Goal: Check status: Check status

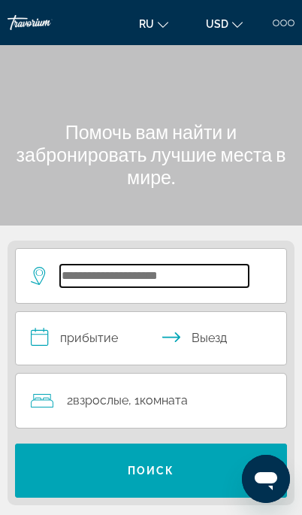
click at [101, 265] on input "Search widget" at bounding box center [154, 276] width 189 height 23
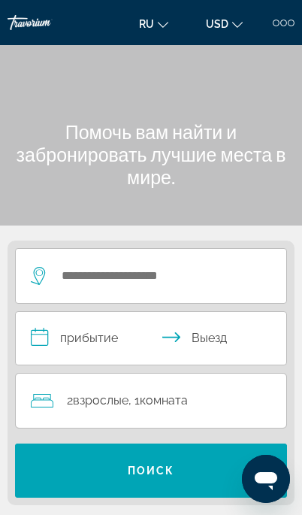
click at [286, 20] on div at bounding box center [283, 23] width 7 height 7
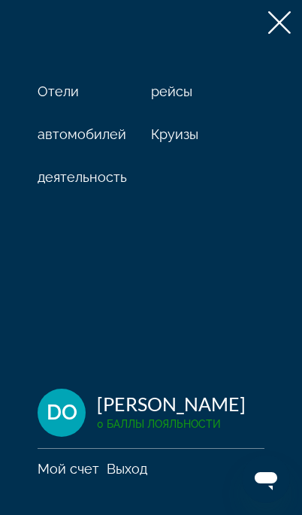
click at [281, 20] on icon at bounding box center [279, 22] width 23 height 23
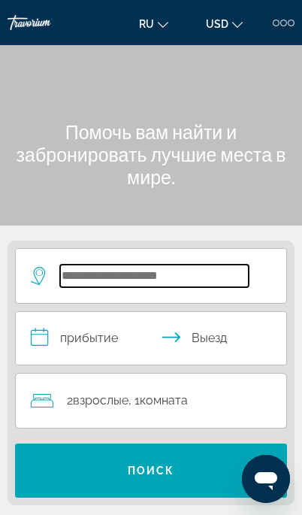
click at [118, 282] on input "Search widget" at bounding box center [154, 276] width 189 height 23
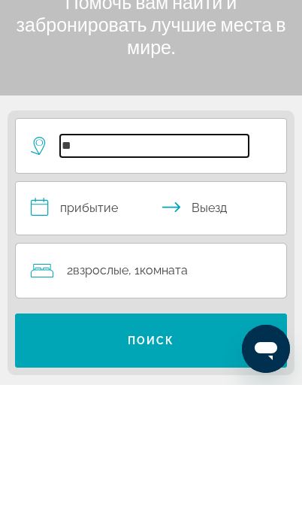
scroll to position [130, 0]
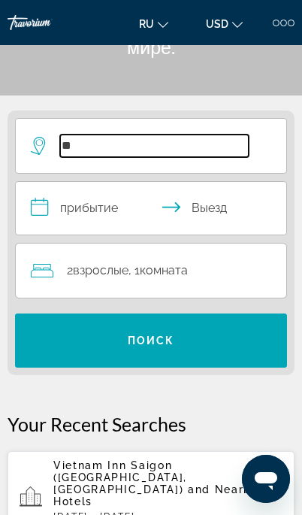
click at [139, 138] on input "**" at bounding box center [154, 146] width 189 height 23
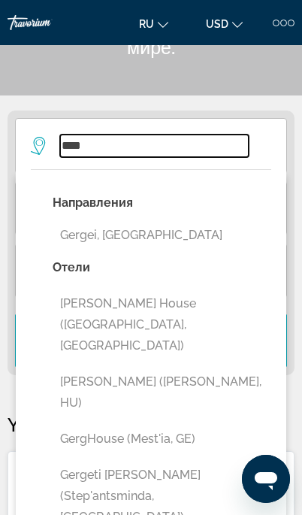
click at [105, 139] on input "****" at bounding box center [154, 146] width 189 height 23
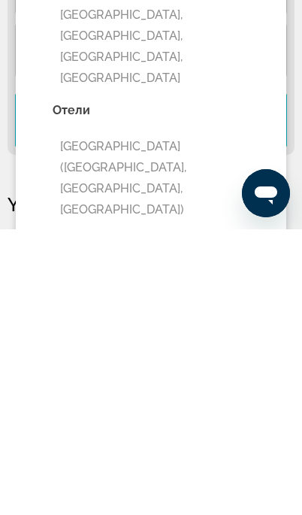
scroll to position [121, 0]
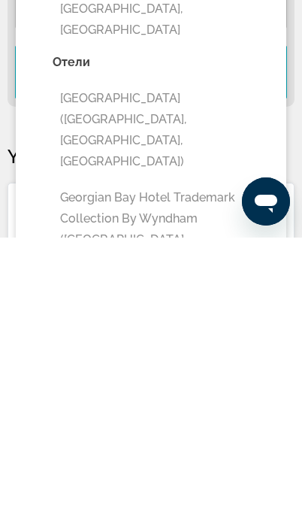
type input "**********"
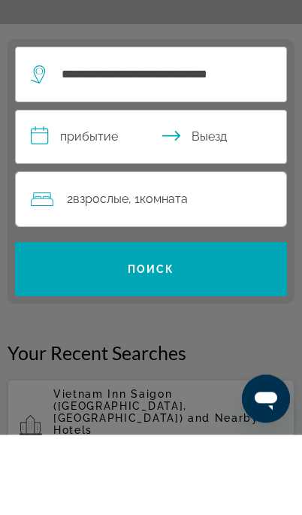
click at [67, 191] on input "**********" at bounding box center [154, 219] width 277 height 57
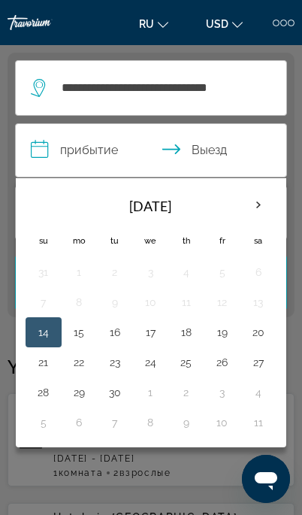
scroll to position [188, 0]
click at [48, 384] on button "28" at bounding box center [44, 392] width 20 height 21
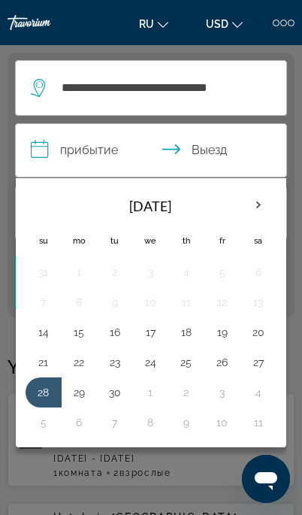
click at [254, 382] on button "4" at bounding box center [258, 392] width 20 height 21
type input "**********"
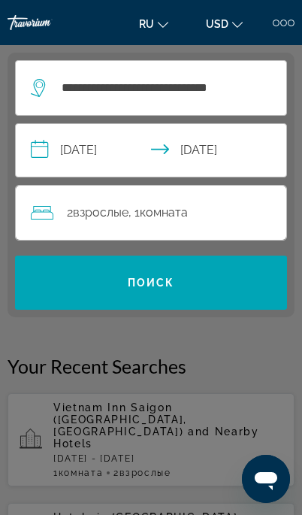
click at [127, 271] on span "Search widget" at bounding box center [151, 283] width 272 height 36
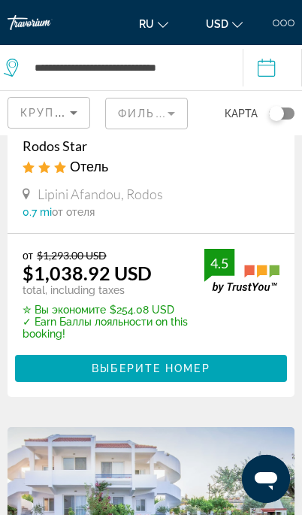
scroll to position [1140, 0]
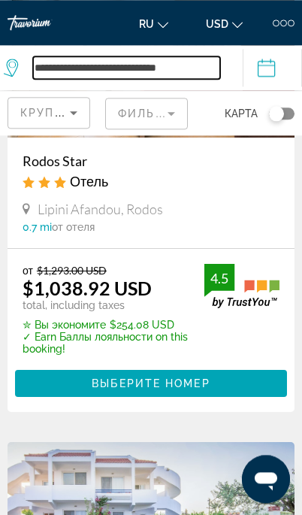
click at [62, 66] on input "**********" at bounding box center [126, 67] width 187 height 23
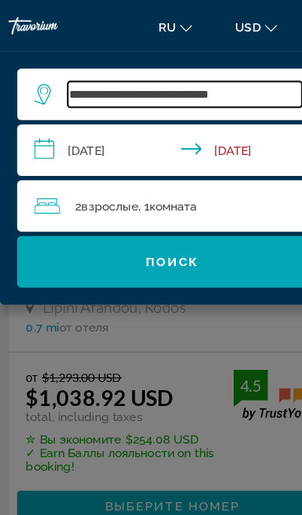
click at [232, 74] on input "**********" at bounding box center [161, 82] width 205 height 23
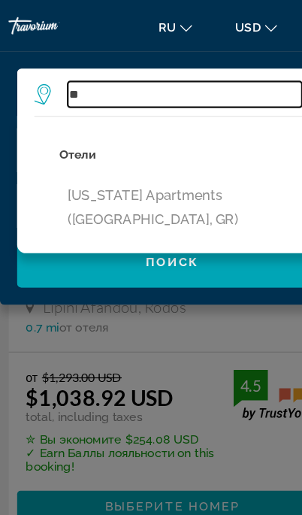
type input "*"
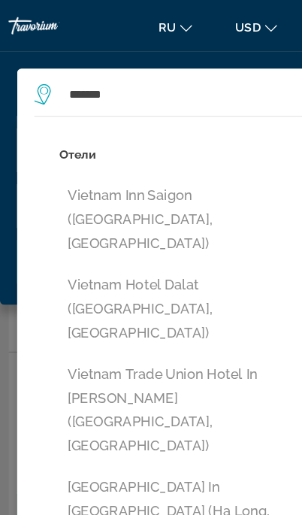
click at [123, 180] on button "Vietnam Inn Saigon ([GEOGRAPHIC_DATA], [GEOGRAPHIC_DATA])" at bounding box center [162, 192] width 220 height 71
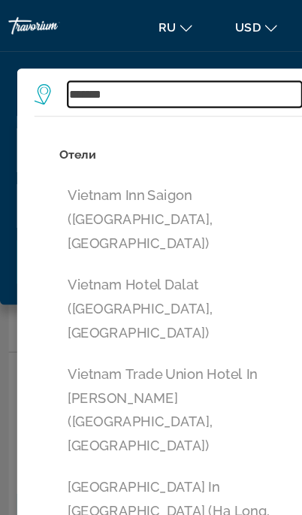
type input "**********"
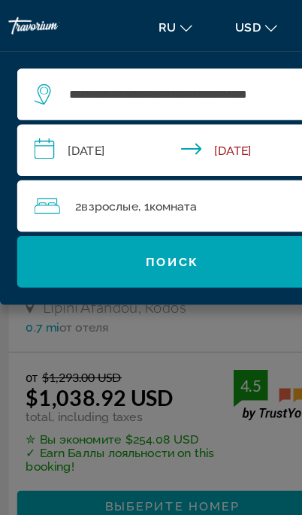
click at [128, 219] on span "Search widget" at bounding box center [151, 229] width 272 height 36
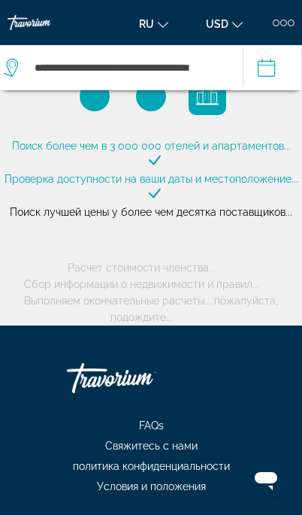
scroll to position [0, 0]
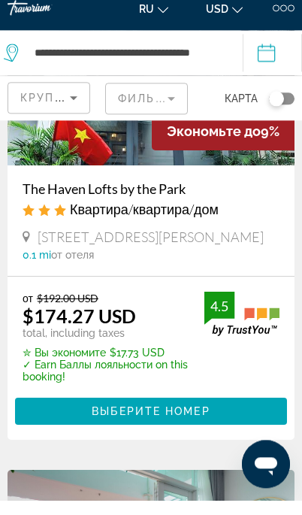
scroll to position [564, 0]
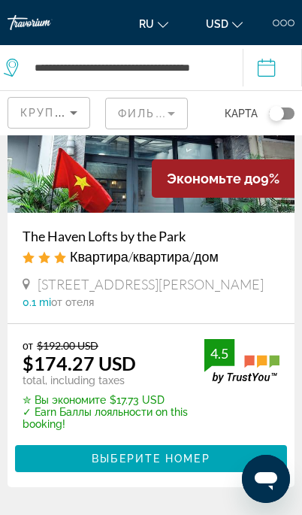
click at [71, 110] on icon "Sort by" at bounding box center [74, 113] width 18 height 18
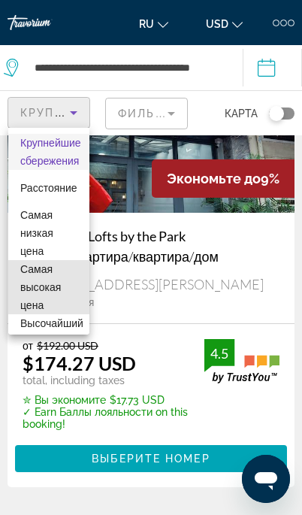
click at [32, 280] on span "Самая высокая цена" at bounding box center [40, 287] width 41 height 48
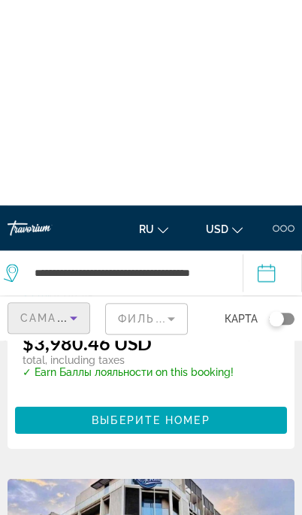
scroll to position [401, 0]
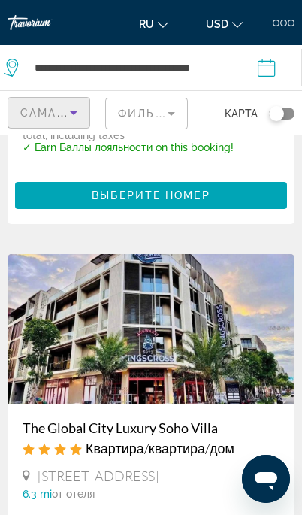
click at [55, 109] on span "Самая высокая цена" at bounding box center [95, 113] width 150 height 12
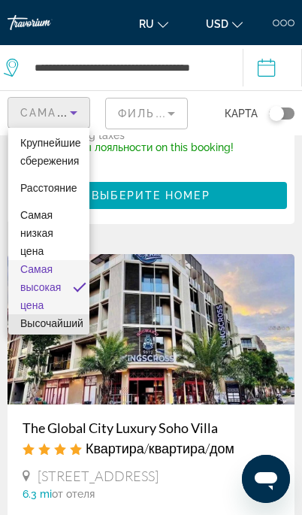
click at [48, 322] on span "Высочайший рейтинг качества" at bounding box center [51, 341] width 63 height 48
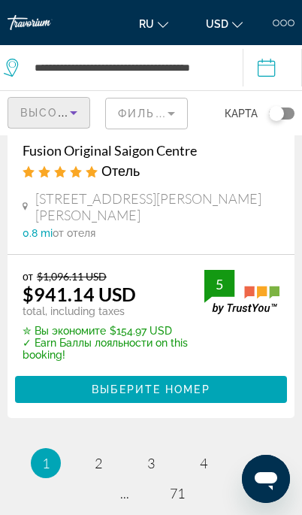
scroll to position [5285, 0]
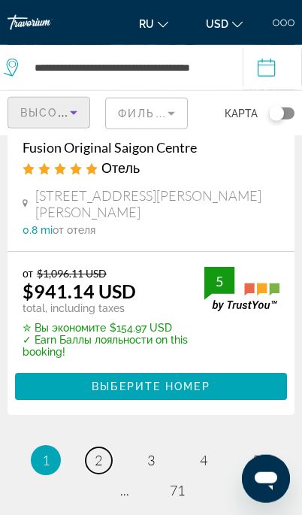
click at [104, 447] on link "page 2" at bounding box center [99, 460] width 26 height 26
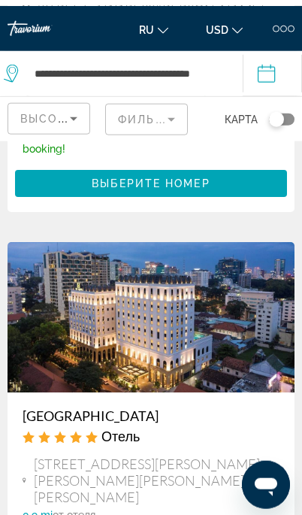
scroll to position [890, 0]
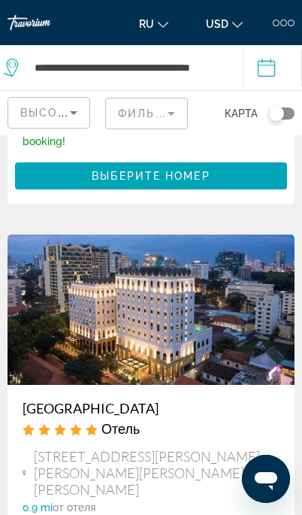
click at [95, 329] on img "Main content" at bounding box center [151, 310] width 287 height 150
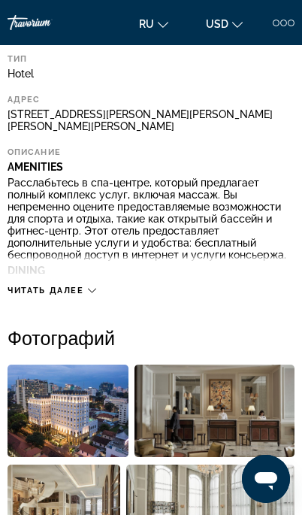
scroll to position [421, 0]
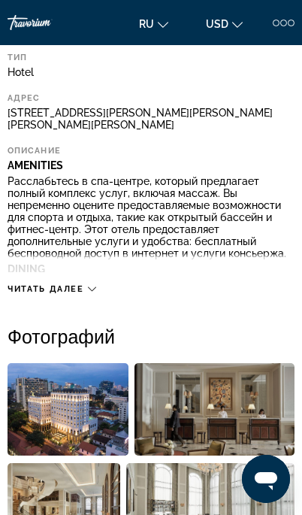
click at [87, 285] on div "Читать далее" at bounding box center [52, 289] width 89 height 10
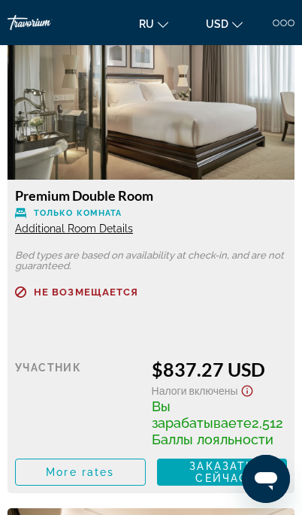
scroll to position [2875, 0]
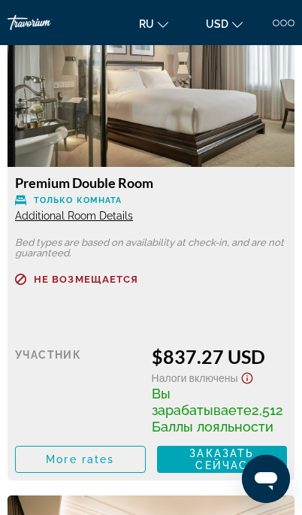
click at [76, 465] on span "More rates" at bounding box center [80, 459] width 68 height 12
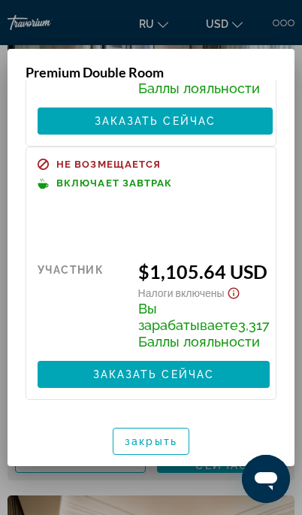
scroll to position [954, 0]
click at [150, 426] on span "button" at bounding box center [151, 441] width 75 height 36
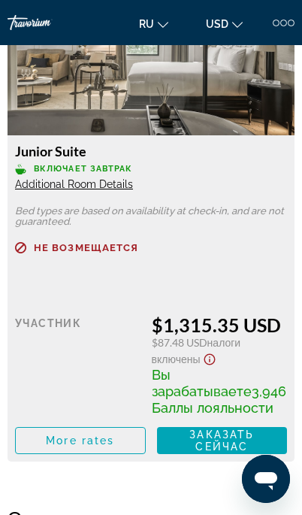
scroll to position [6004, 0]
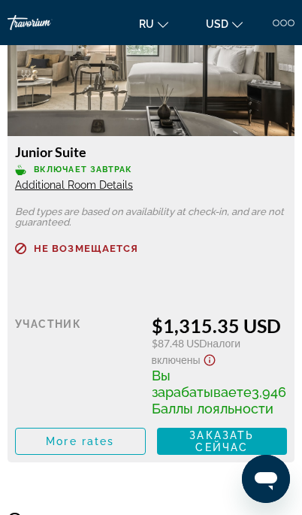
click at [85, 446] on span "Main content" at bounding box center [80, 441] width 129 height 36
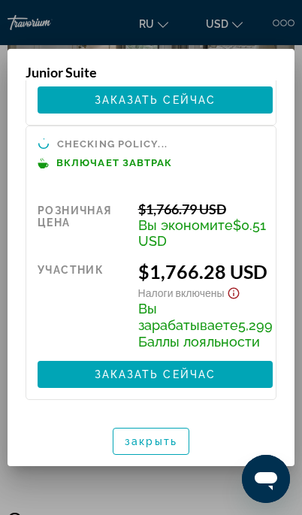
scroll to position [330, 0]
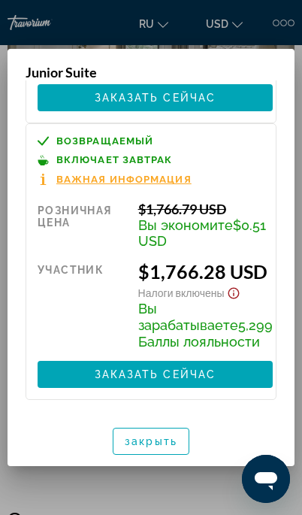
click at [143, 426] on span "button" at bounding box center [151, 441] width 75 height 36
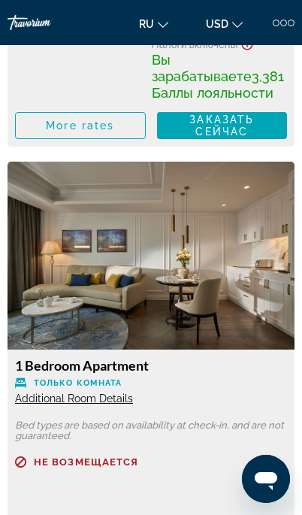
scroll to position [4732, 0]
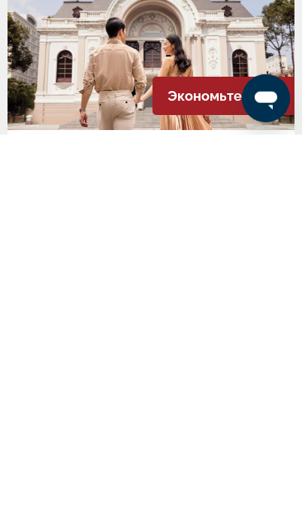
scroll to position [2138, 0]
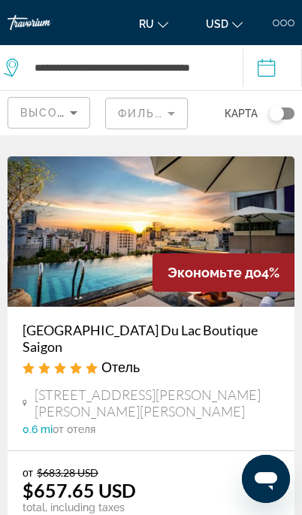
scroll to position [2779, 0]
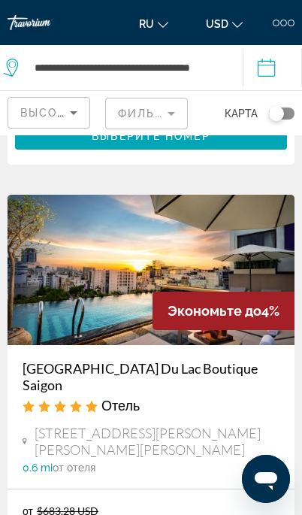
click at [212, 204] on img "Main content" at bounding box center [151, 270] width 287 height 150
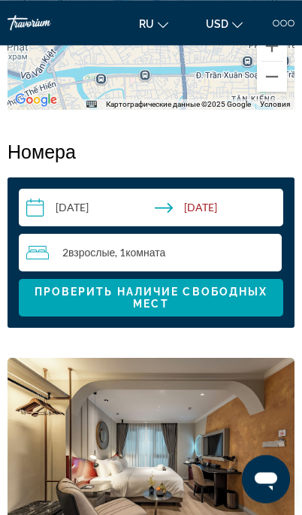
scroll to position [1714, 0]
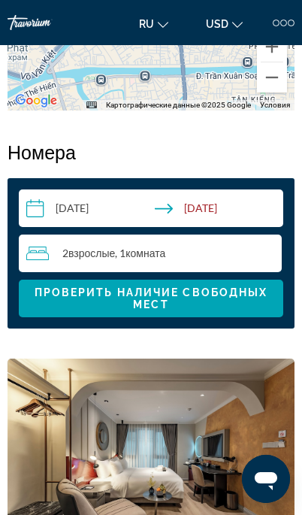
click at [287, 12] on div "ru English Español Français Italiano Português русский USD USD ($) MXN (Mex$) C…" at bounding box center [213, 23] width 163 height 24
click at [284, 15] on div "ru English Español Français Italiano Português русский USD USD ($) MXN (Mex$) C…" at bounding box center [213, 23] width 163 height 24
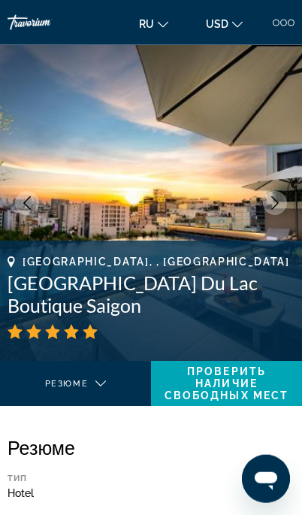
scroll to position [0, 0]
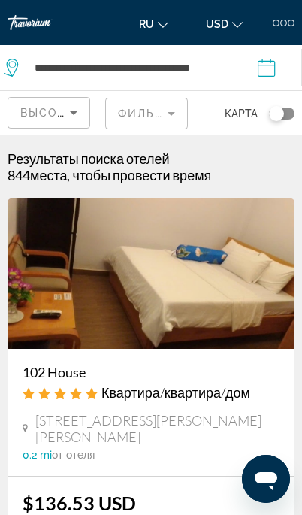
click at [284, 20] on div at bounding box center [283, 23] width 7 height 7
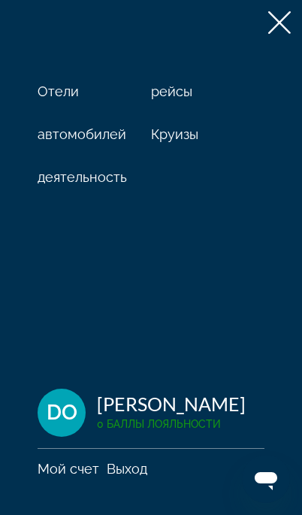
click at [162, 411] on div "[PERSON_NAME]" at bounding box center [171, 403] width 149 height 23
click at [64, 404] on span "DO" at bounding box center [62, 412] width 31 height 23
click at [124, 405] on div "[PERSON_NAME]" at bounding box center [171, 403] width 149 height 23
click at [38, 398] on div "DO [PERSON_NAME] 0 Баллы лояльности" at bounding box center [151, 413] width 227 height 48
click at [57, 401] on span "DO" at bounding box center [62, 412] width 31 height 23
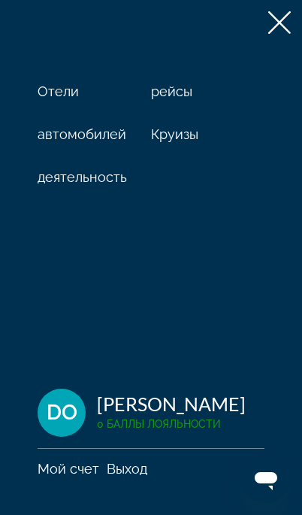
click at [59, 397] on div "DO" at bounding box center [62, 413] width 48 height 48
click at [139, 420] on span "0 Баллы лояльности" at bounding box center [159, 424] width 124 height 12
click at [79, 410] on div "DO" at bounding box center [62, 413] width 48 height 48
click at [50, 394] on div "DO" at bounding box center [62, 413] width 48 height 48
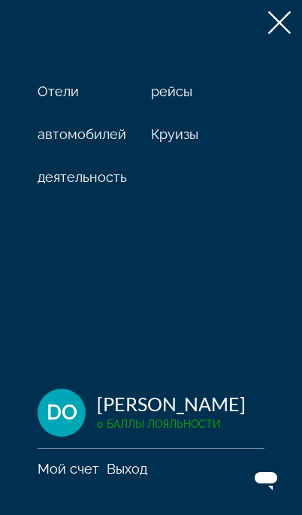
click at [147, 454] on div "Отели рейсы автомобилей Круизы деятельность DO Dinara Ospanova 0 Баллы лояльнос…" at bounding box center [151, 257] width 302 height 515
click at [61, 424] on span "DO" at bounding box center [62, 412] width 31 height 23
click at [73, 437] on div "DO" at bounding box center [62, 413] width 48 height 48
click at [95, 437] on div "DO [PERSON_NAME] 0 Баллы лояльности" at bounding box center [151, 413] width 227 height 48
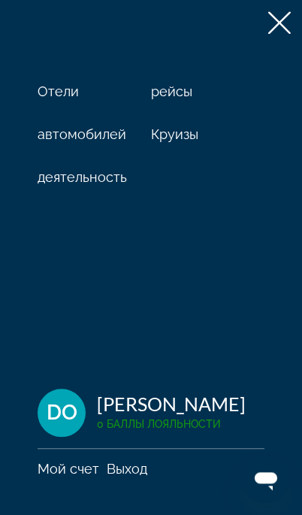
click at [50, 424] on span "DO" at bounding box center [62, 412] width 31 height 23
click at [53, 437] on div "DO" at bounding box center [62, 413] width 48 height 48
click at [74, 182] on span "деятельность" at bounding box center [82, 177] width 89 height 16
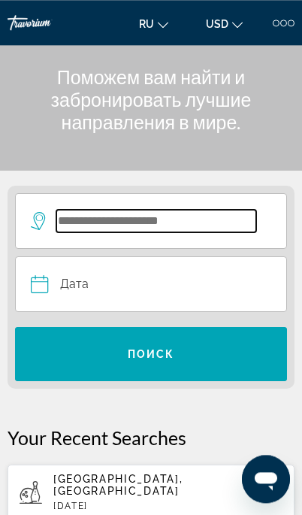
click at [116, 217] on input "Search widget" at bounding box center [156, 221] width 200 height 23
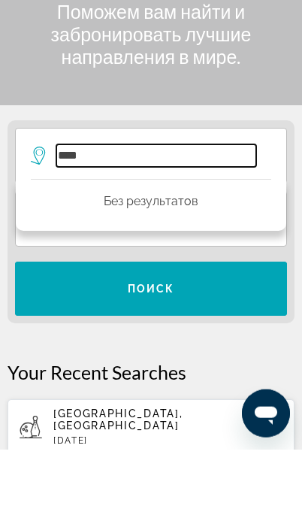
type input "****"
click at [132, 210] on input "****" at bounding box center [156, 221] width 200 height 23
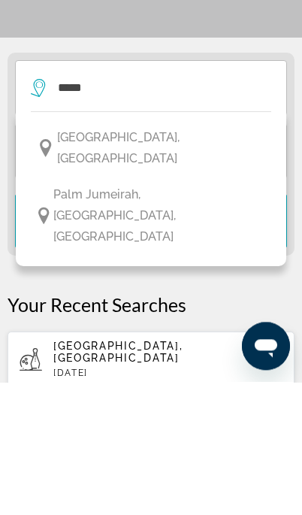
click at [124, 260] on span "[GEOGRAPHIC_DATA], [GEOGRAPHIC_DATA]" at bounding box center [160, 281] width 207 height 42
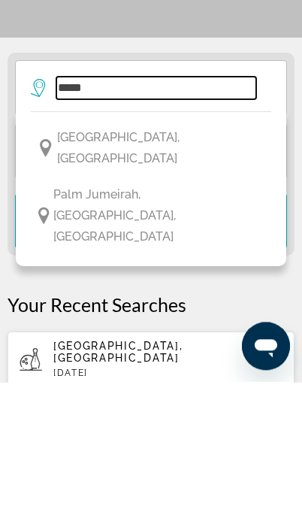
type input "**********"
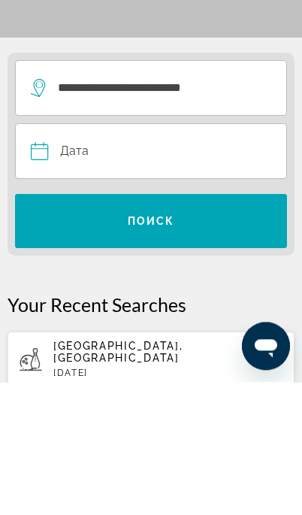
click at [91, 257] on input "Date" at bounding box center [90, 286] width 126 height 59
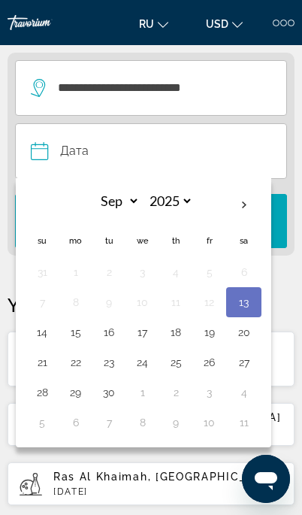
click at [215, 386] on button "3" at bounding box center [209, 392] width 17 height 21
type input "**********"
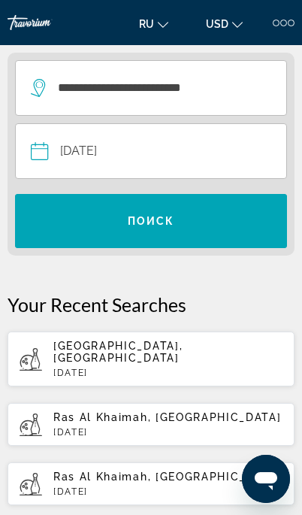
click at [201, 220] on span "Search widget" at bounding box center [151, 221] width 272 height 36
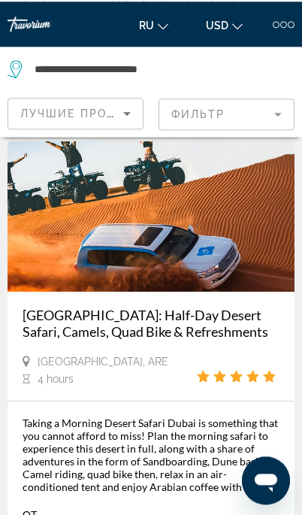
scroll to position [577, 0]
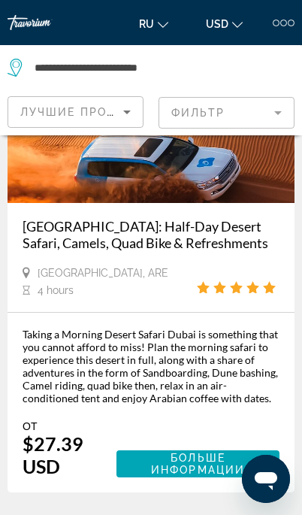
click at [234, 313] on div "Taking a Morning Desert Safari Dubai is something that you cannot afford to mis…" at bounding box center [151, 403] width 287 height 180
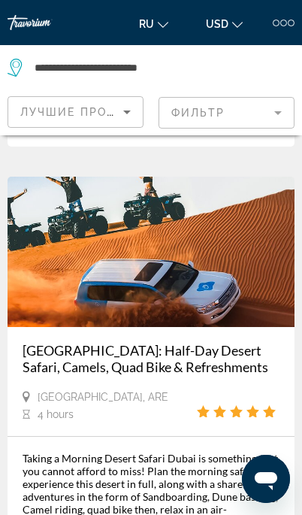
scroll to position [454, 0]
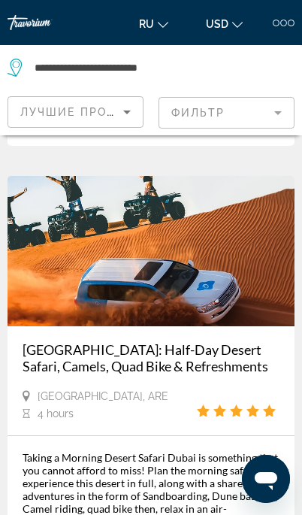
click at [287, 23] on div at bounding box center [284, 23] width 22 height 7
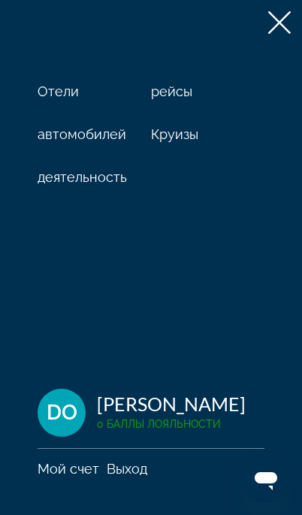
click at [165, 133] on span "Круизы" at bounding box center [174, 134] width 47 height 16
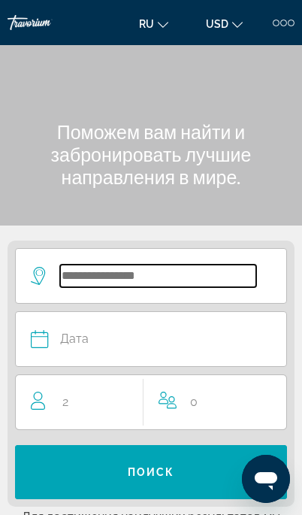
click at [98, 278] on input "Search widget" at bounding box center [158, 276] width 196 height 23
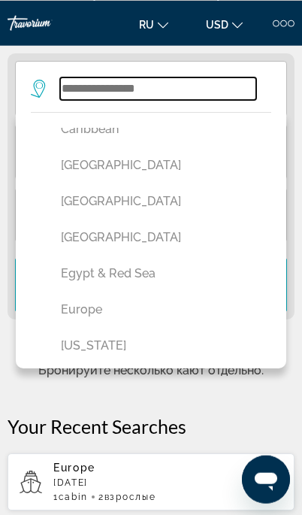
scroll to position [380, 0]
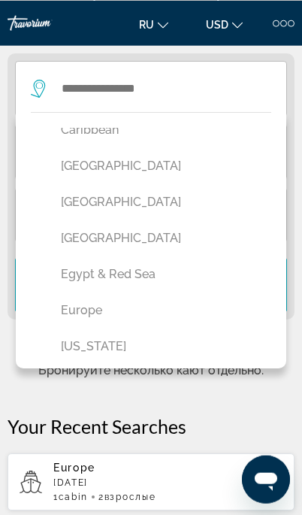
click at [83, 318] on button "Europe" at bounding box center [154, 309] width 203 height 29
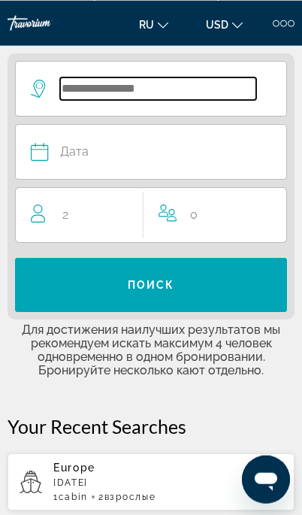
type input "******"
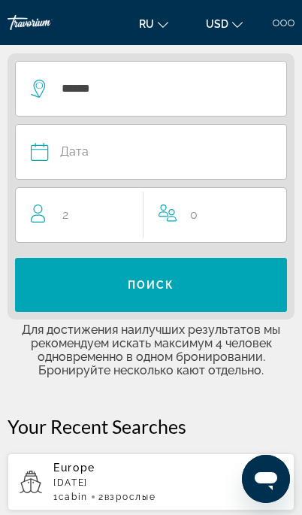
click at [51, 152] on div "Дата" at bounding box center [143, 151] width 225 height 21
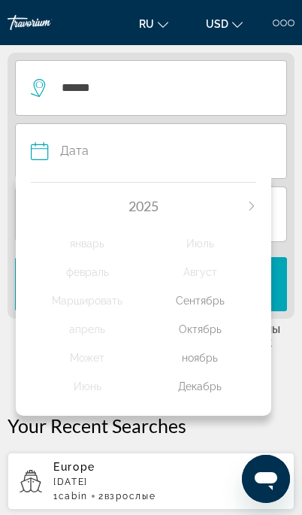
click at [197, 322] on div "Октябрь" at bounding box center [200, 329] width 113 height 27
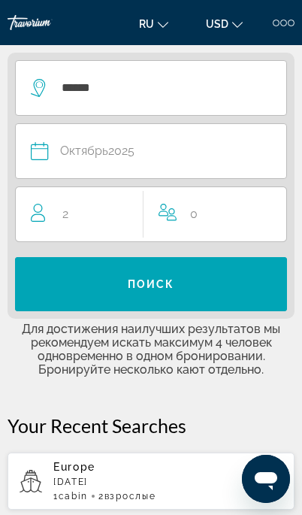
click at [123, 282] on span "Search widget" at bounding box center [151, 284] width 272 height 36
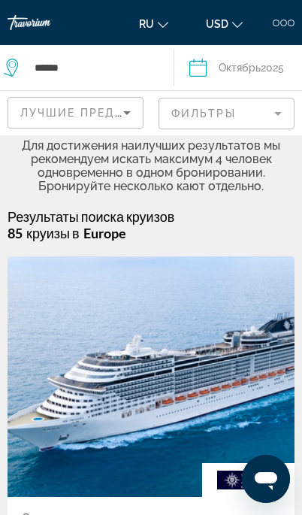
click at [283, 20] on div at bounding box center [283, 23] width 7 height 7
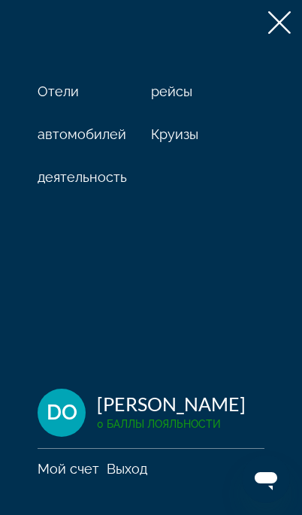
click at [63, 407] on span "DO" at bounding box center [62, 412] width 31 height 23
click at [109, 470] on button "Выход" at bounding box center [127, 468] width 41 height 17
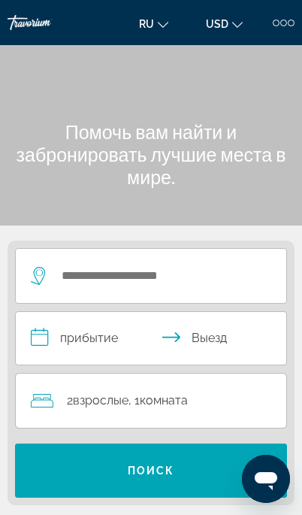
click at [299, 17] on div "Отели рейсы автомобилей Круизы деятельность Отели рейсы автомобилей Круизы деят…" at bounding box center [151, 22] width 302 height 54
click at [283, 11] on div "ru English Español Français Italiano Português русский USD USD ($) MXN (Mex$) C…" at bounding box center [213, 23] width 163 height 24
click at [290, 20] on div at bounding box center [291, 23] width 7 height 7
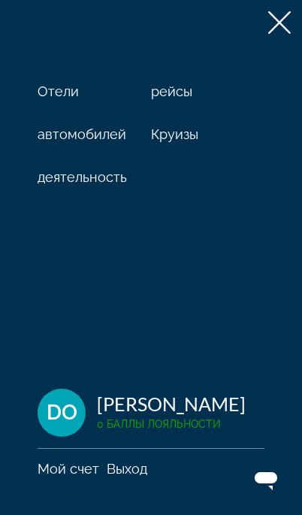
click at [58, 464] on link "Мой счет" at bounding box center [69, 469] width 62 height 16
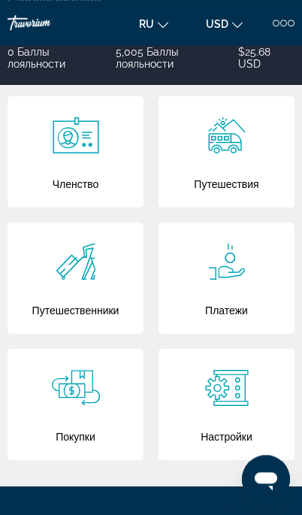
scroll to position [341, 0]
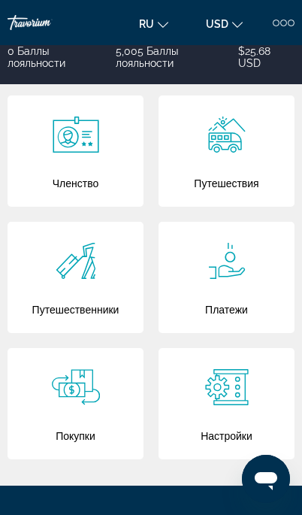
click at [68, 389] on icon "Main content" at bounding box center [76, 387] width 48 height 36
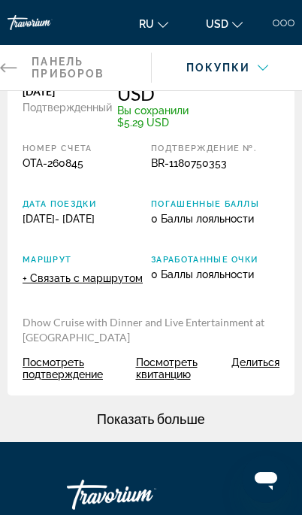
scroll to position [1424, 0]
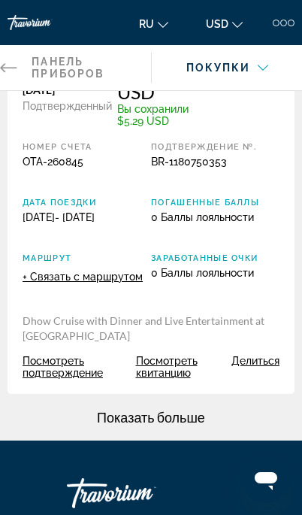
click at [53, 379] on span "Посмотреть подтверждение" at bounding box center [72, 367] width 98 height 24
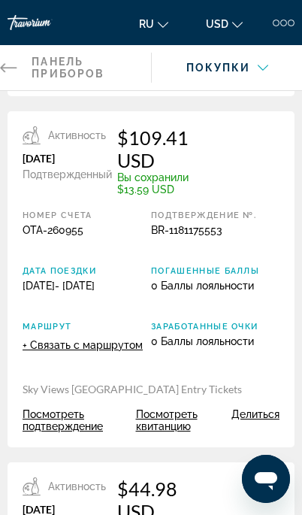
scroll to position [1000, 0]
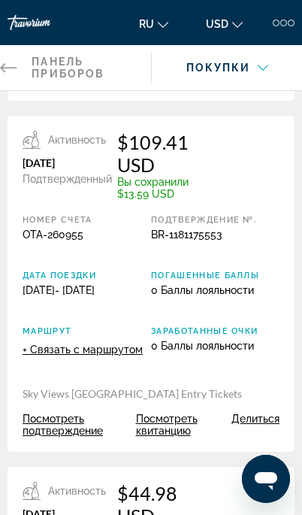
click at [51, 437] on span "Посмотреть подтверждение" at bounding box center [72, 425] width 98 height 24
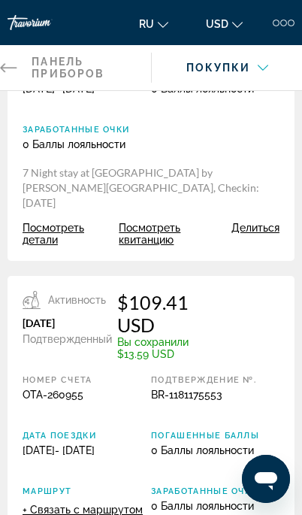
scroll to position [822, 0]
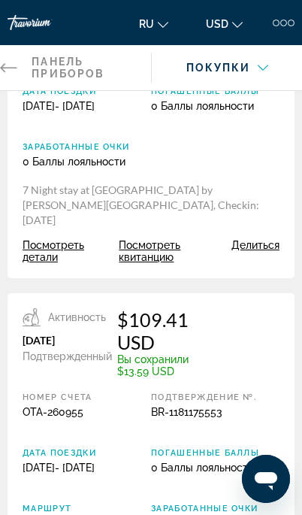
click at [43, 263] on span "Посмотреть детали" at bounding box center [63, 251] width 81 height 24
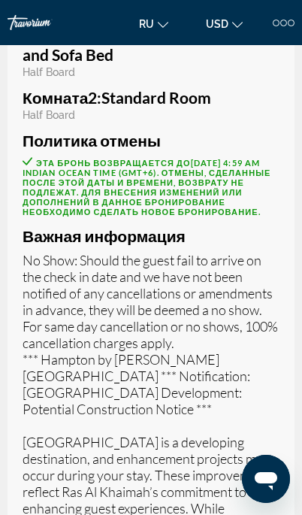
scroll to position [873, 0]
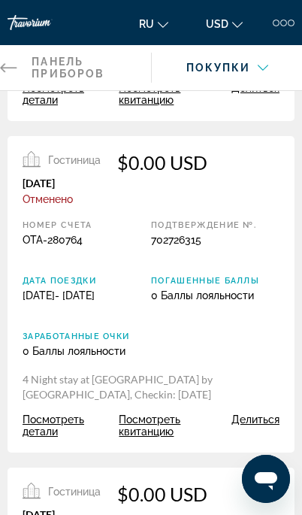
scroll to position [302, 0]
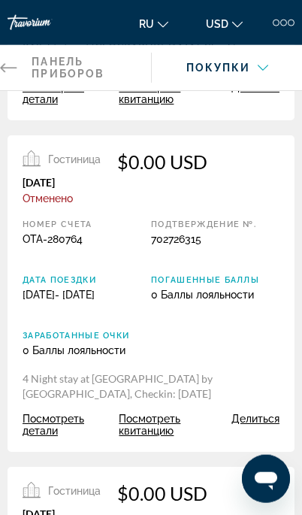
click at [49, 437] on span "Посмотреть детали" at bounding box center [63, 425] width 81 height 24
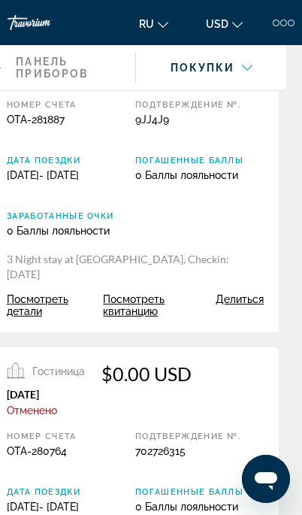
scroll to position [0, 16]
